Goal: Feedback & Contribution: Submit feedback/report problem

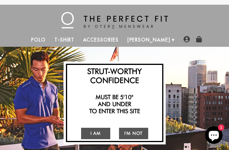
scroll to position [638, 0]
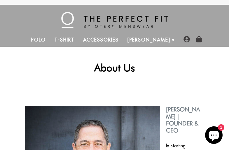
scroll to position [558, 0]
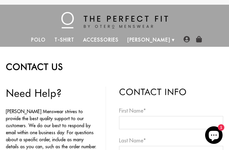
scroll to position [416, 0]
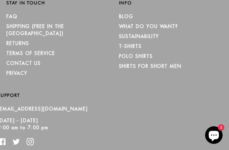
type textarea "Lo, I dolo sitame cons adipi Elits Doeiusmo tempor inc utlabo et dolor mag. Ali…"
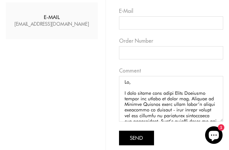
scroll to position [187, 0]
